Goal: Answer question/provide support: Answer question/provide support

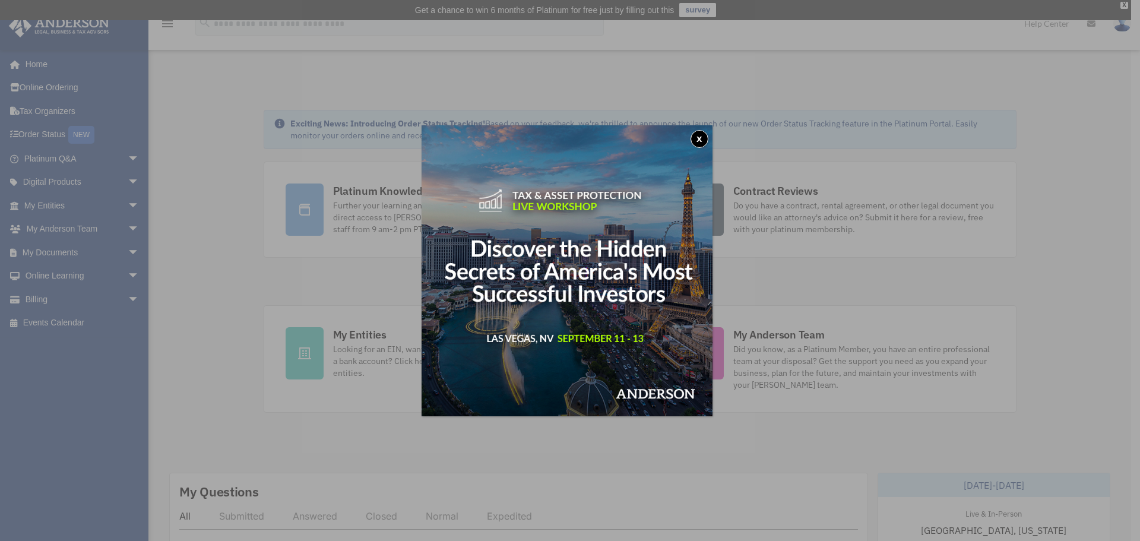
click at [697, 137] on button "x" at bounding box center [700, 139] width 18 height 18
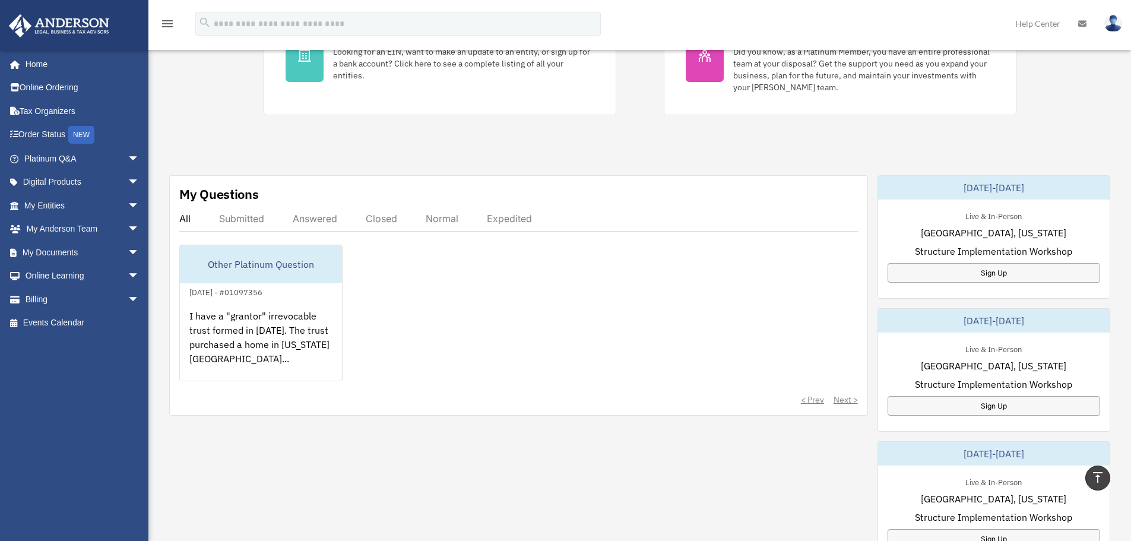
scroll to position [297, 0]
click at [56, 134] on link "Order Status NEW" at bounding box center [82, 135] width 149 height 24
click at [81, 137] on div "NEW" at bounding box center [81, 135] width 26 height 18
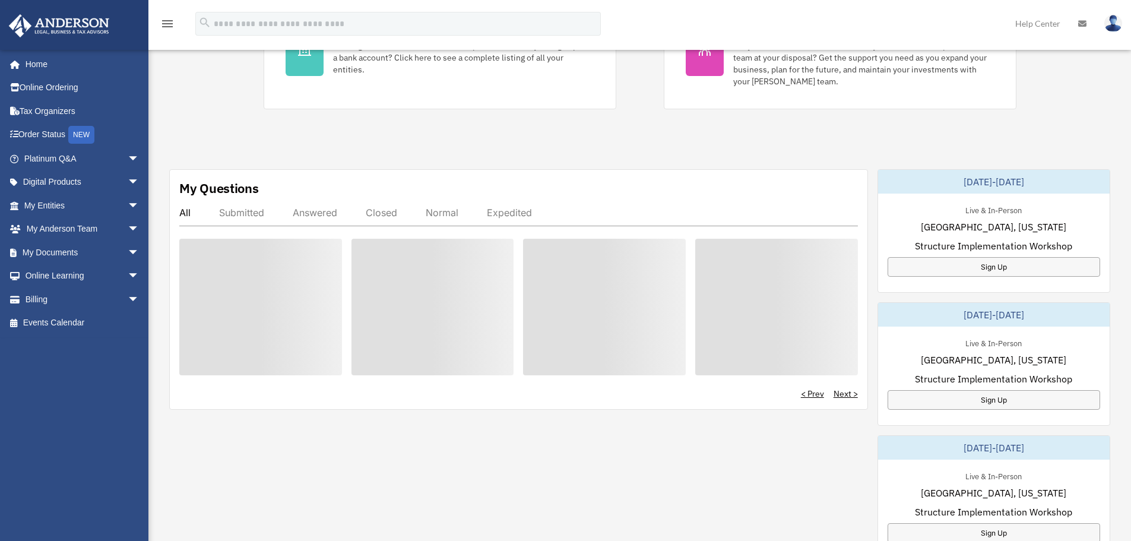
scroll to position [297, 0]
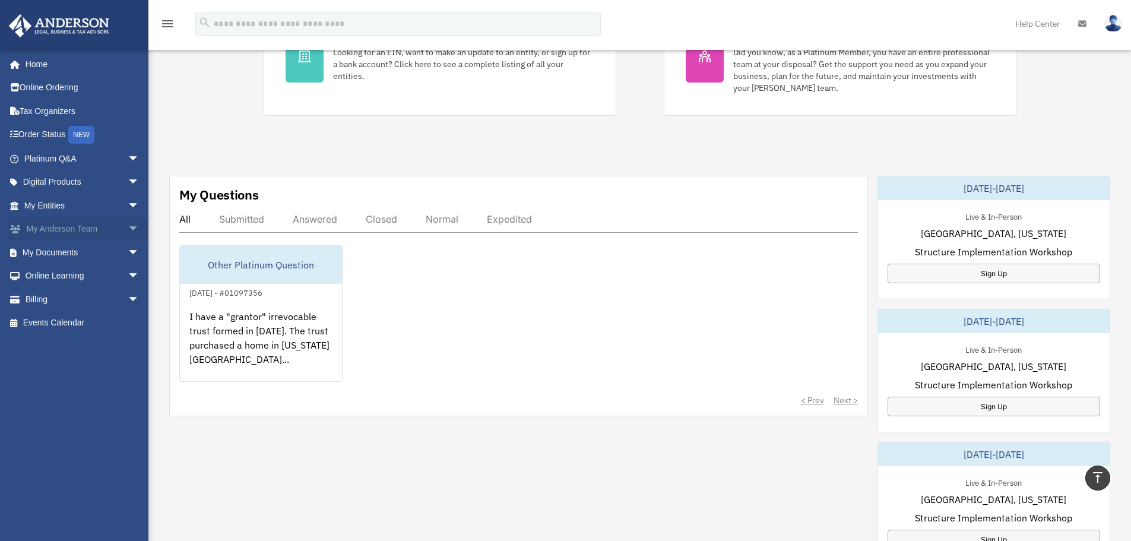
click at [78, 224] on link "My Anderson Team arrow_drop_down" at bounding box center [82, 229] width 149 height 24
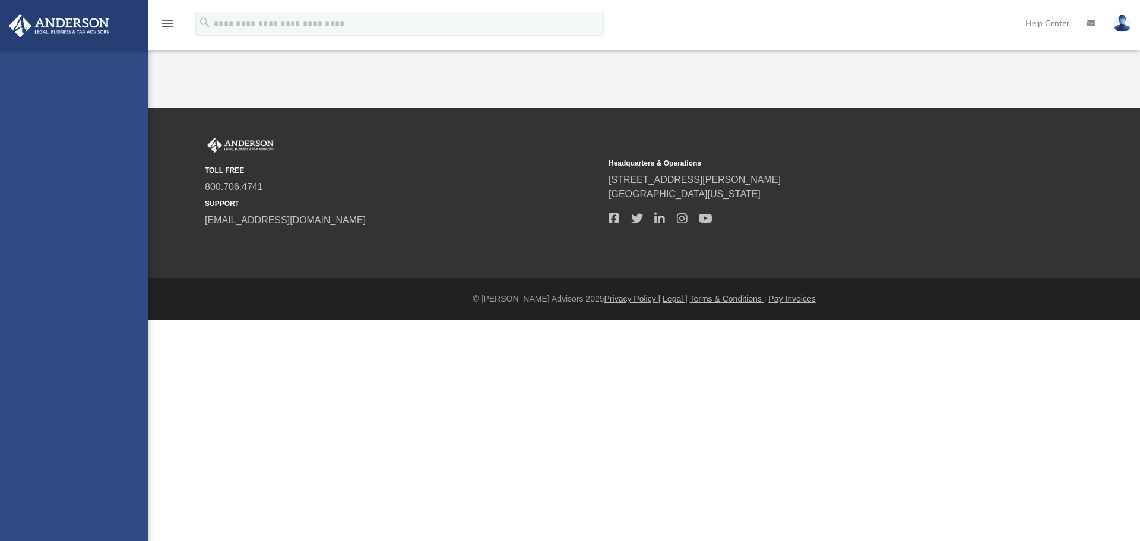
drag, startPoint x: 0, startPoint y: 0, endPoint x: 122, endPoint y: 227, distance: 257.8
click at [122, 227] on div "[EMAIL_ADDRESS][DOMAIN_NAME] Sign Out [EMAIL_ADDRESS][DOMAIN_NAME] Home Online …" at bounding box center [74, 320] width 148 height 541
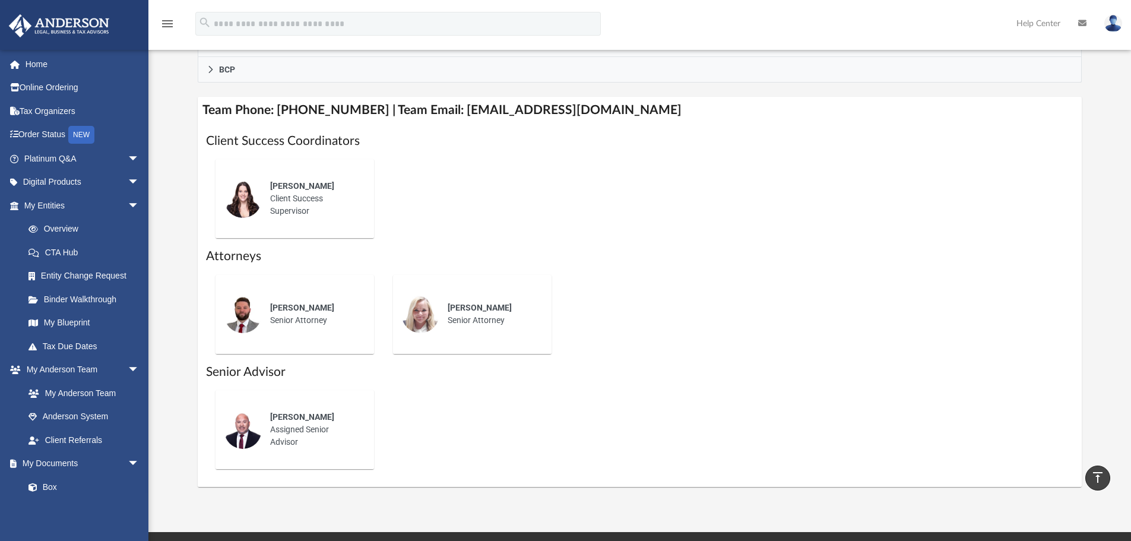
scroll to position [475, 0]
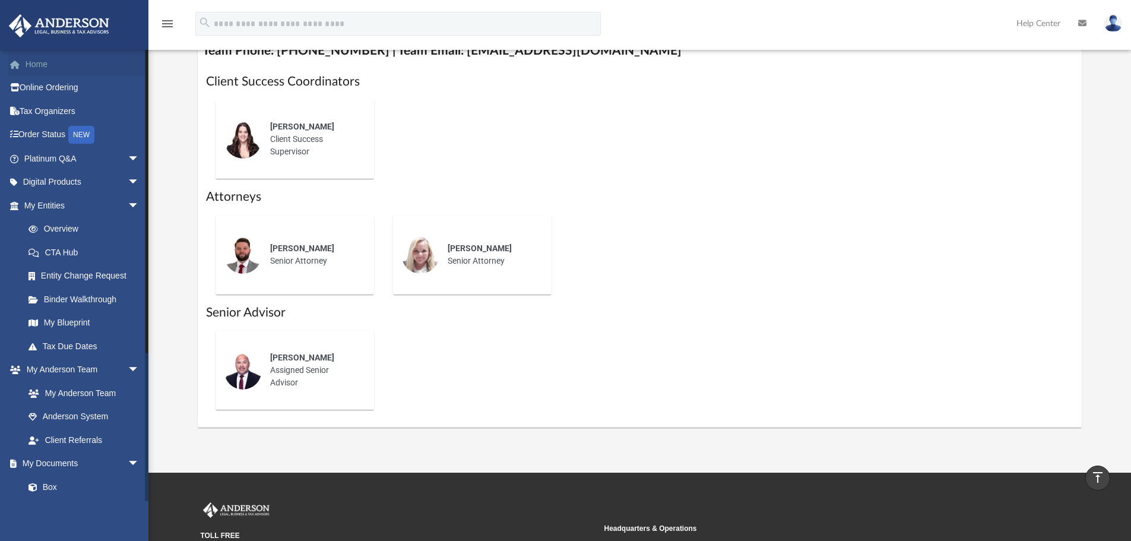
click at [33, 65] on link "Home" at bounding box center [82, 64] width 149 height 24
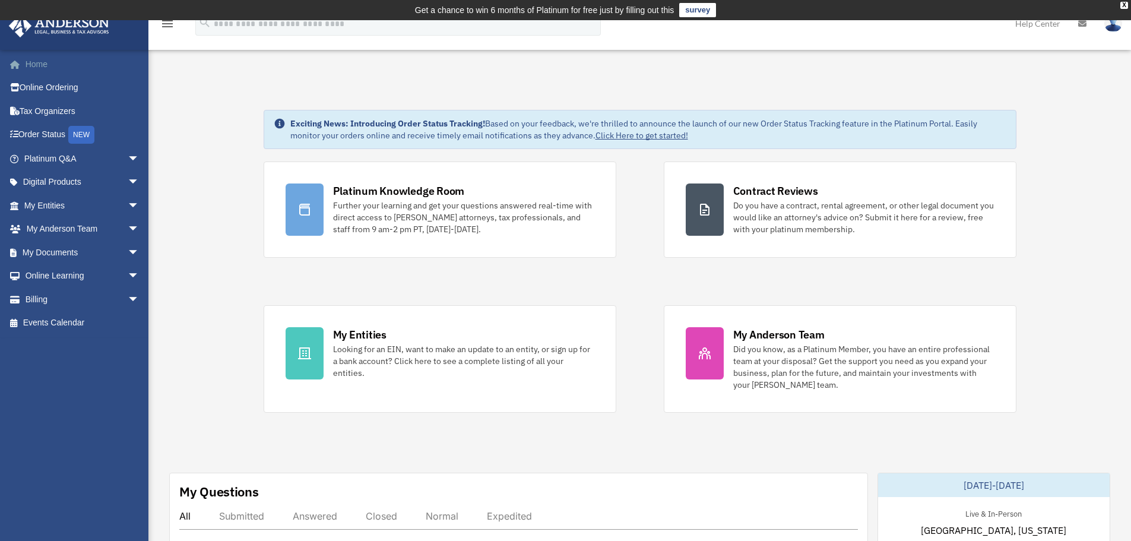
click at [27, 64] on link "Home" at bounding box center [82, 64] width 149 height 24
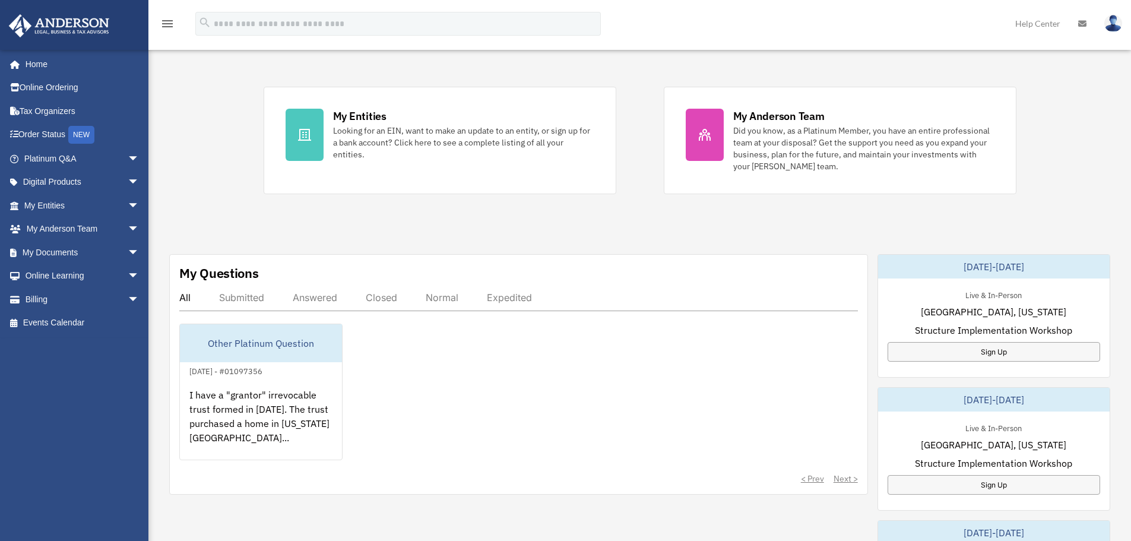
scroll to position [238, 0]
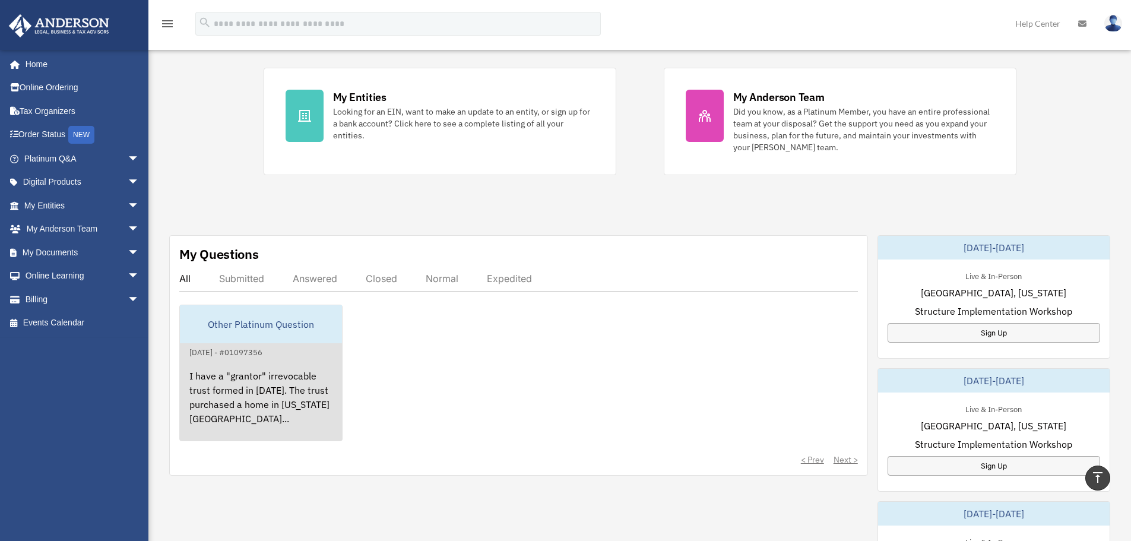
click at [256, 319] on div "Other Platinum Question" at bounding box center [261, 324] width 162 height 38
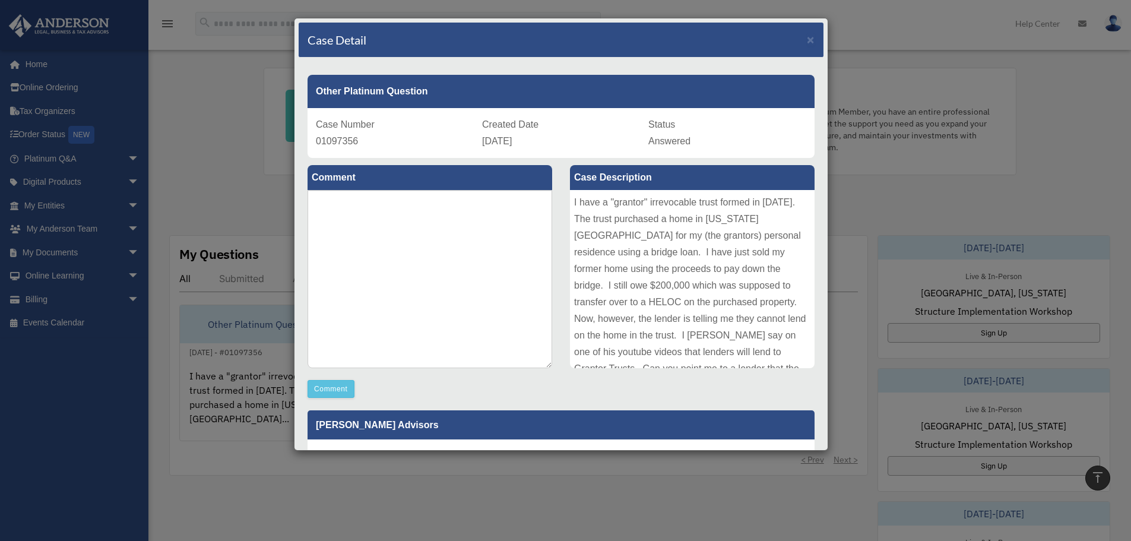
scroll to position [46, 0]
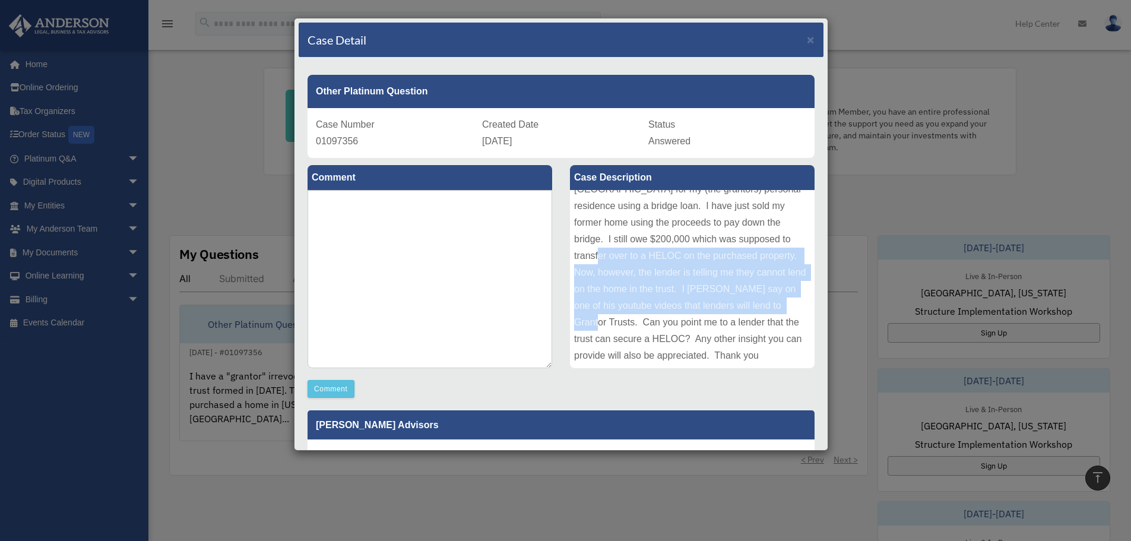
drag, startPoint x: 793, startPoint y: 314, endPoint x: 811, endPoint y: 234, distance: 81.7
click at [811, 234] on div "Case Description I have a "grantor" irrevocable trust formed in [DATE]. The tru…" at bounding box center [692, 267] width 263 height 219
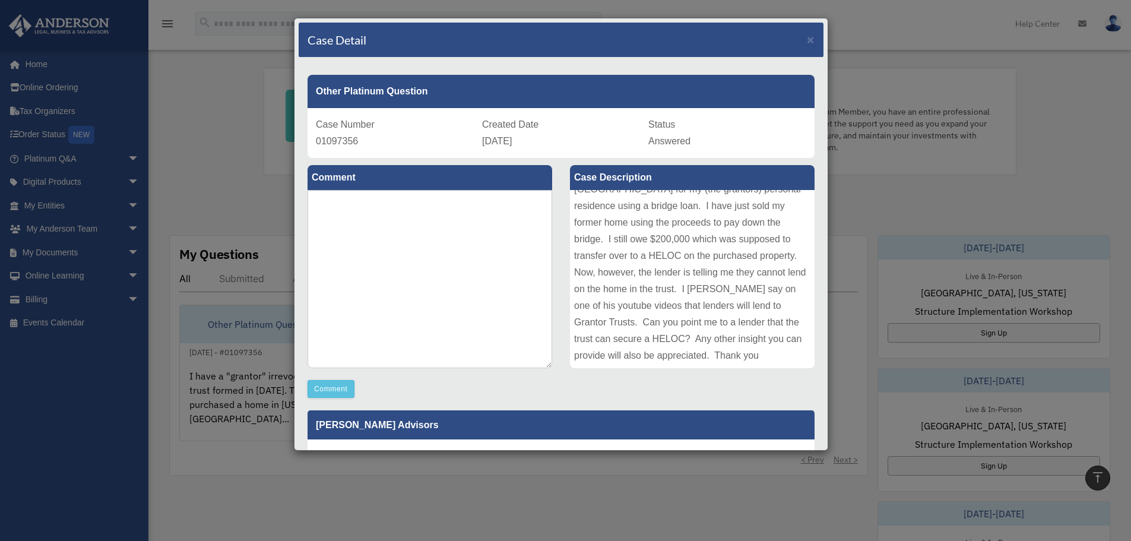
click at [669, 137] on span "Answered" at bounding box center [670, 141] width 42 height 10
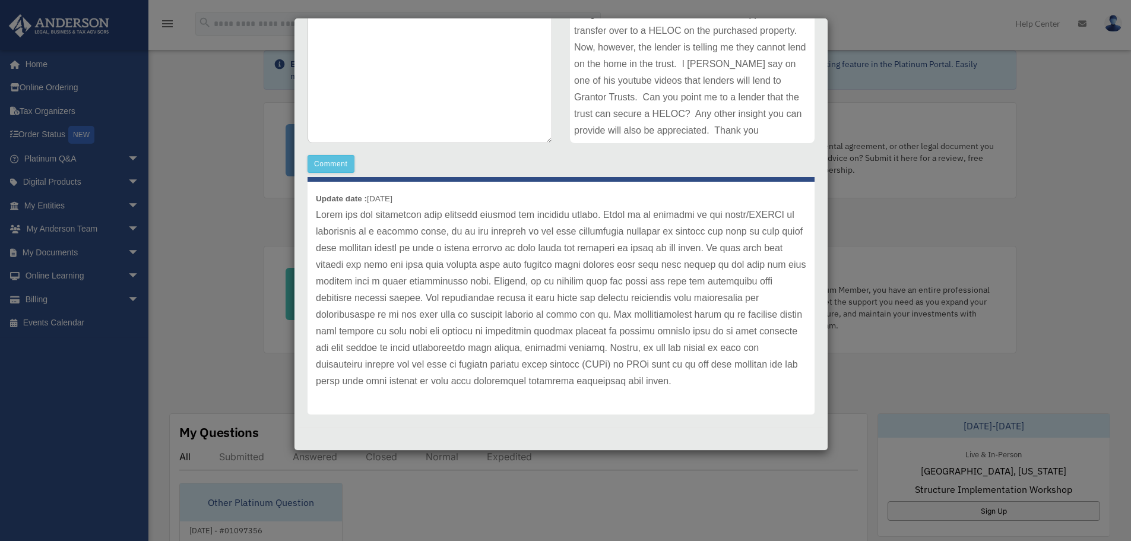
scroll to position [0, 0]
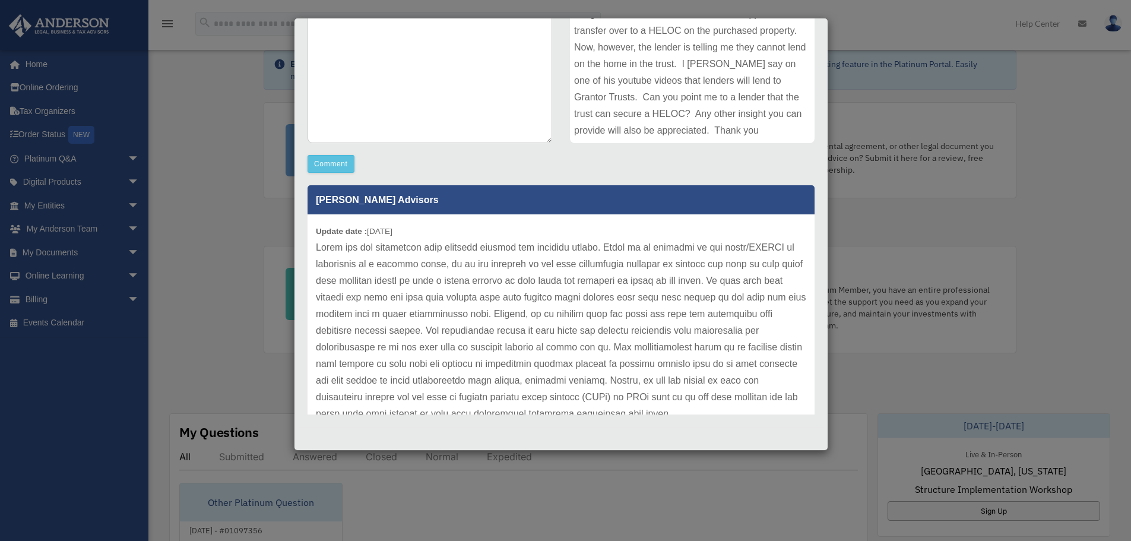
click at [646, 127] on div "I have a "grantor" irrevocable trust formed in 2000. The trust purchased a home…" at bounding box center [692, 54] width 245 height 178
click at [536, 105] on textarea at bounding box center [430, 54] width 245 height 178
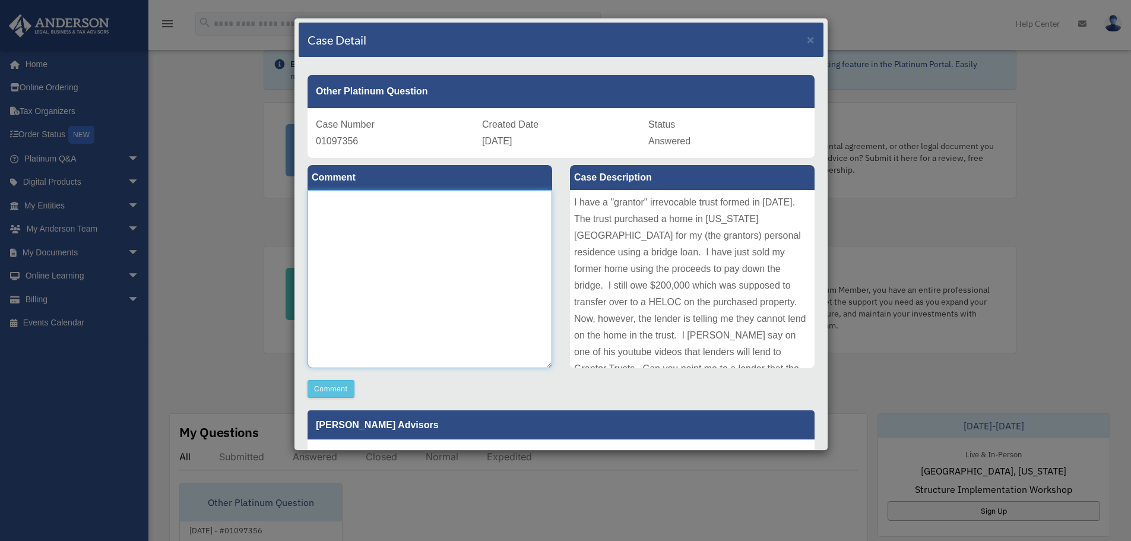
click at [441, 207] on textarea at bounding box center [430, 279] width 245 height 178
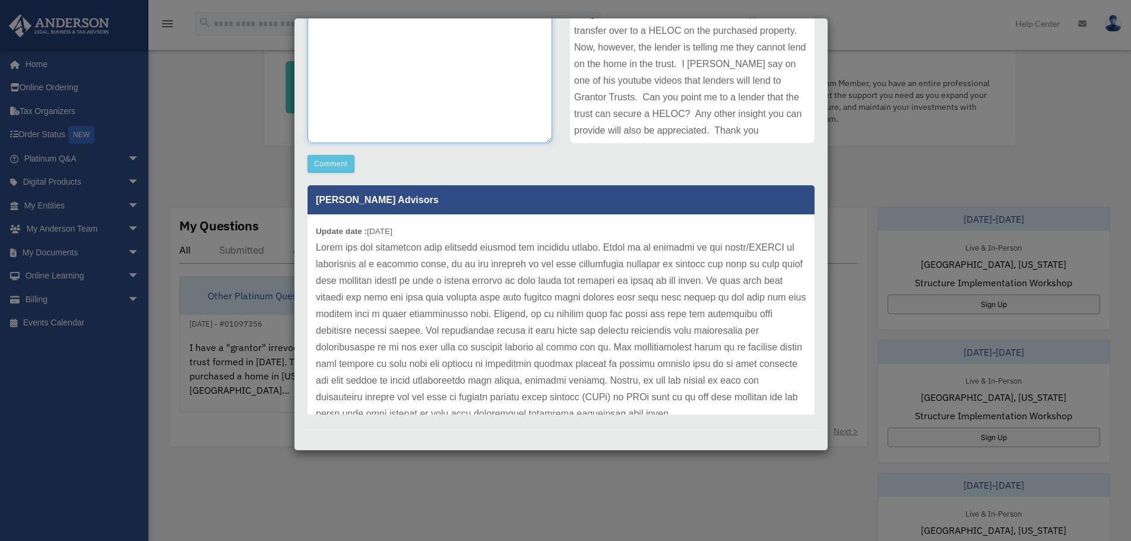
scroll to position [297, 0]
